Goal: Task Accomplishment & Management: Manage account settings

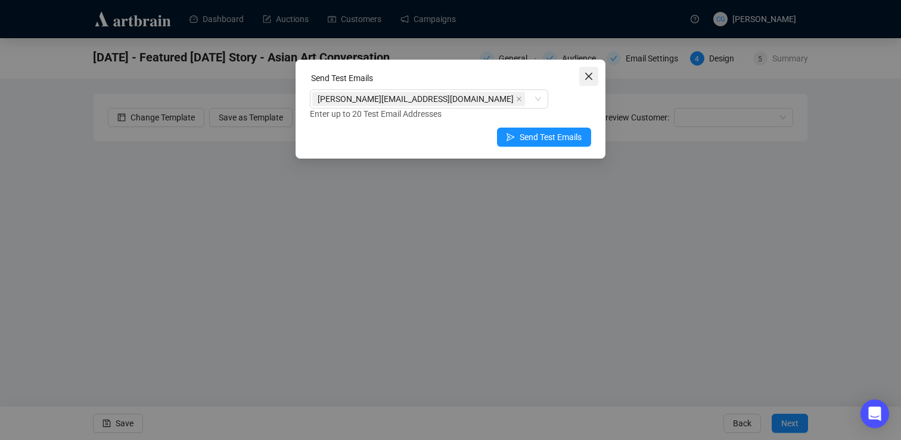
click at [587, 71] on icon "close" at bounding box center [589, 76] width 10 height 10
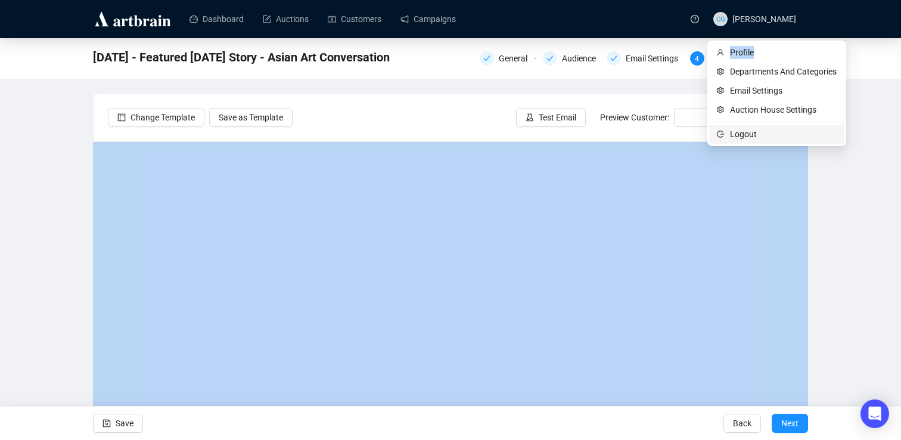
drag, startPoint x: 761, startPoint y: 57, endPoint x: 871, endPoint y: 182, distance: 166.7
click at [855, 165] on body "Dashboard Auctions Customers Campaigns CG [PERSON_NAME] [DATE] - Featured [DATE…" at bounding box center [450, 220] width 901 height 440
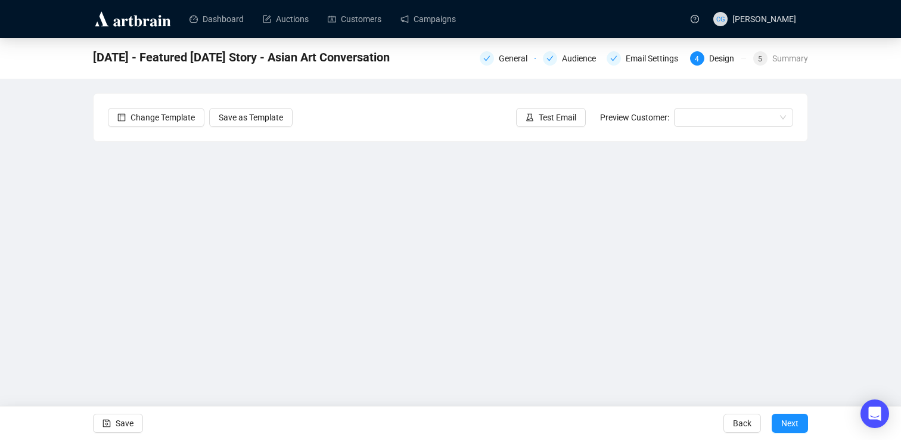
click at [871, 182] on div "[DATE] - Featured [DATE] Story - Asian Art Conversation General Audience Email …" at bounding box center [450, 238] width 901 height 401
click at [769, 60] on div "5 Summary" at bounding box center [780, 58] width 55 height 14
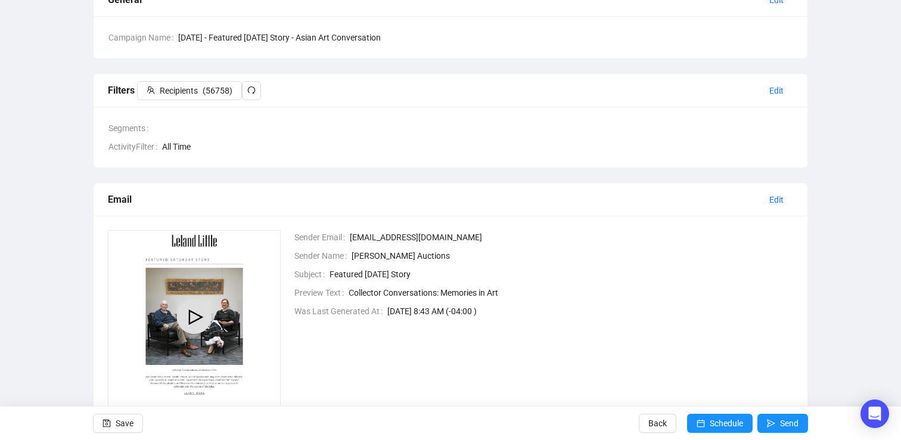
scroll to position [111, 0]
click at [718, 422] on span "Schedule" at bounding box center [725, 422] width 33 height 33
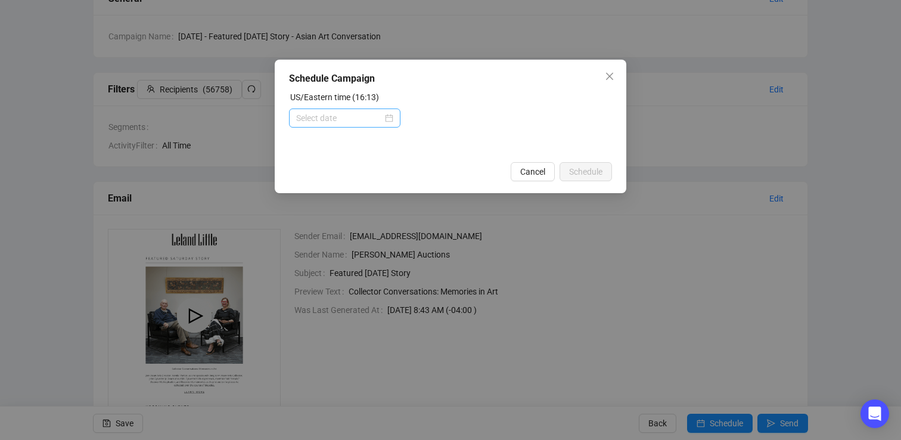
click at [387, 119] on div at bounding box center [344, 117] width 97 height 13
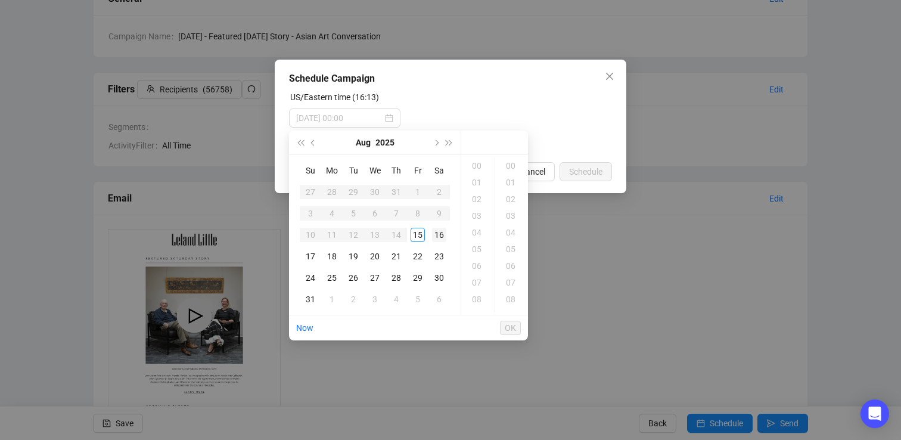
click at [440, 235] on div "16" at bounding box center [439, 235] width 14 height 14
click at [479, 281] on div "08" at bounding box center [477, 281] width 29 height 17
click at [508, 182] on div "15" at bounding box center [511, 182] width 29 height 17
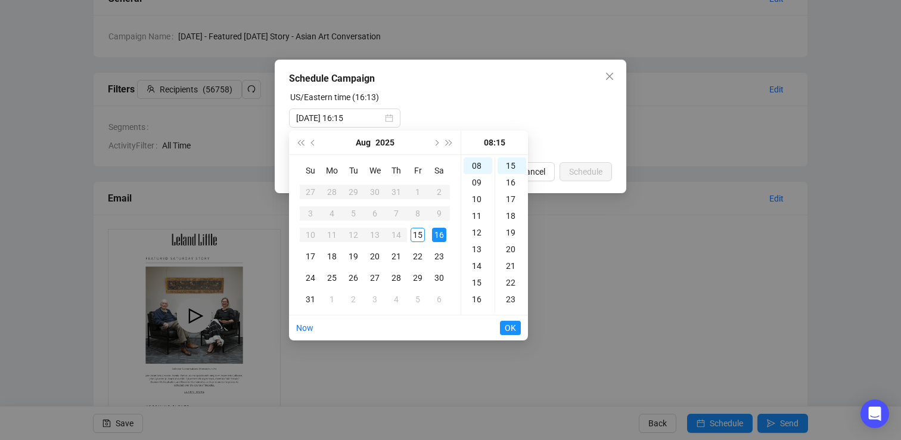
type input "[DATE] 08:15"
click at [509, 325] on span "OK" at bounding box center [509, 327] width 11 height 23
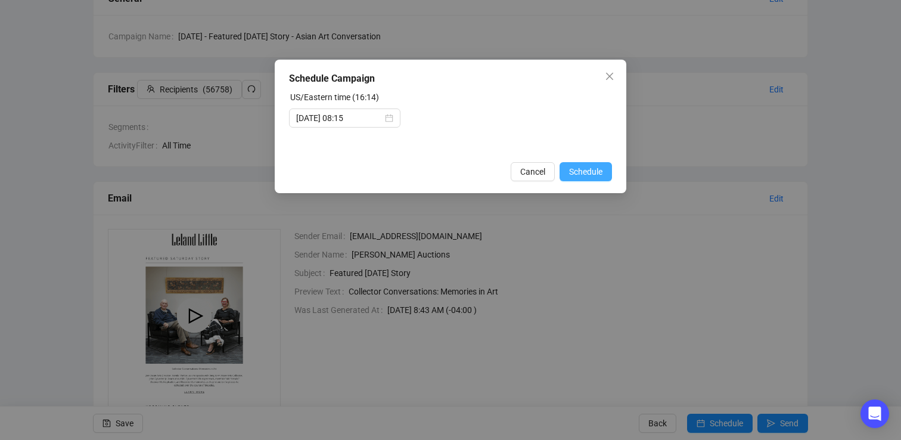
click at [581, 169] on span "Schedule" at bounding box center [585, 171] width 33 height 13
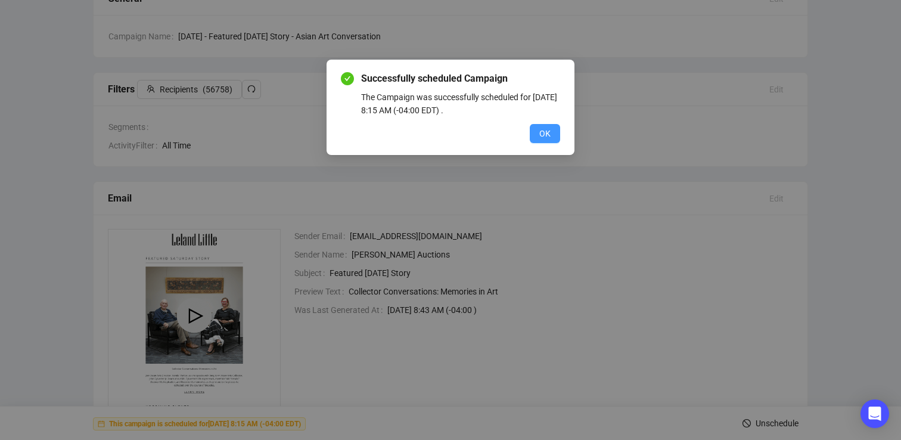
click at [543, 134] on span "OK" at bounding box center [544, 133] width 11 height 13
